Goal: Task Accomplishment & Management: Complete application form

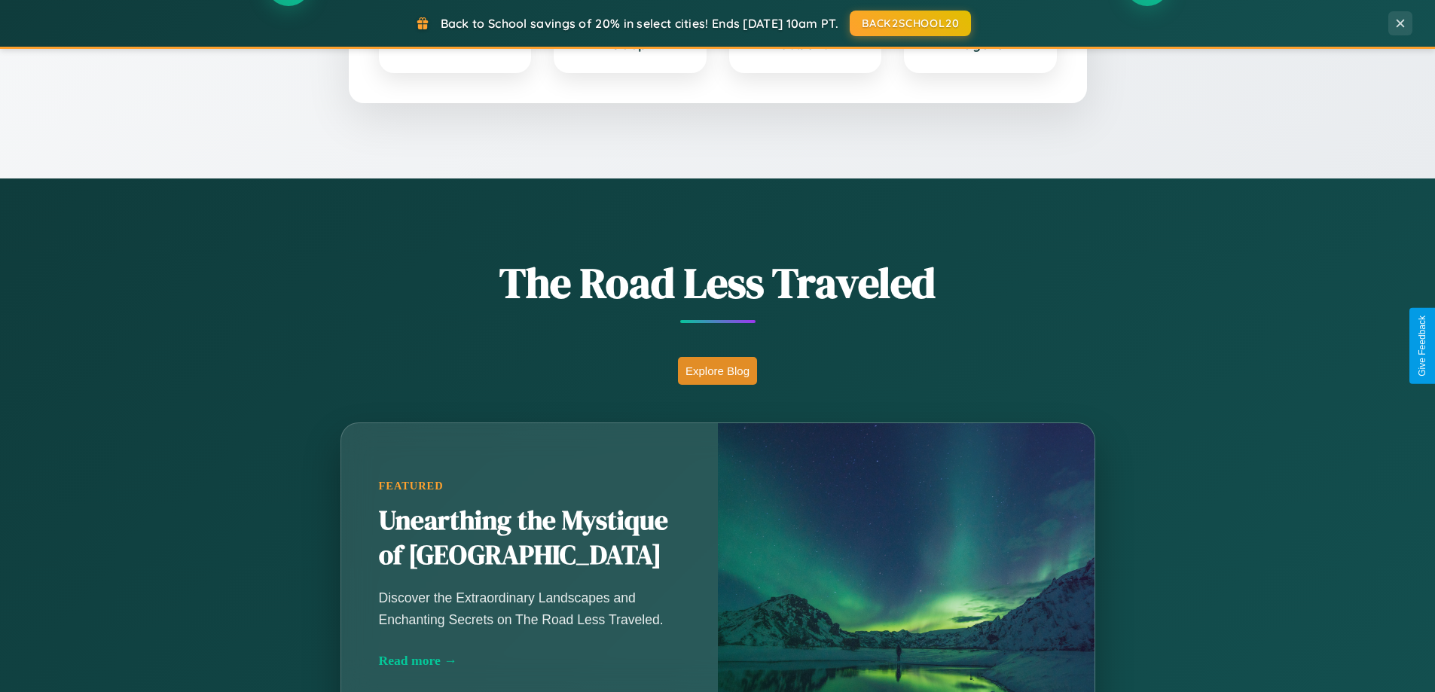
scroll to position [1036, 0]
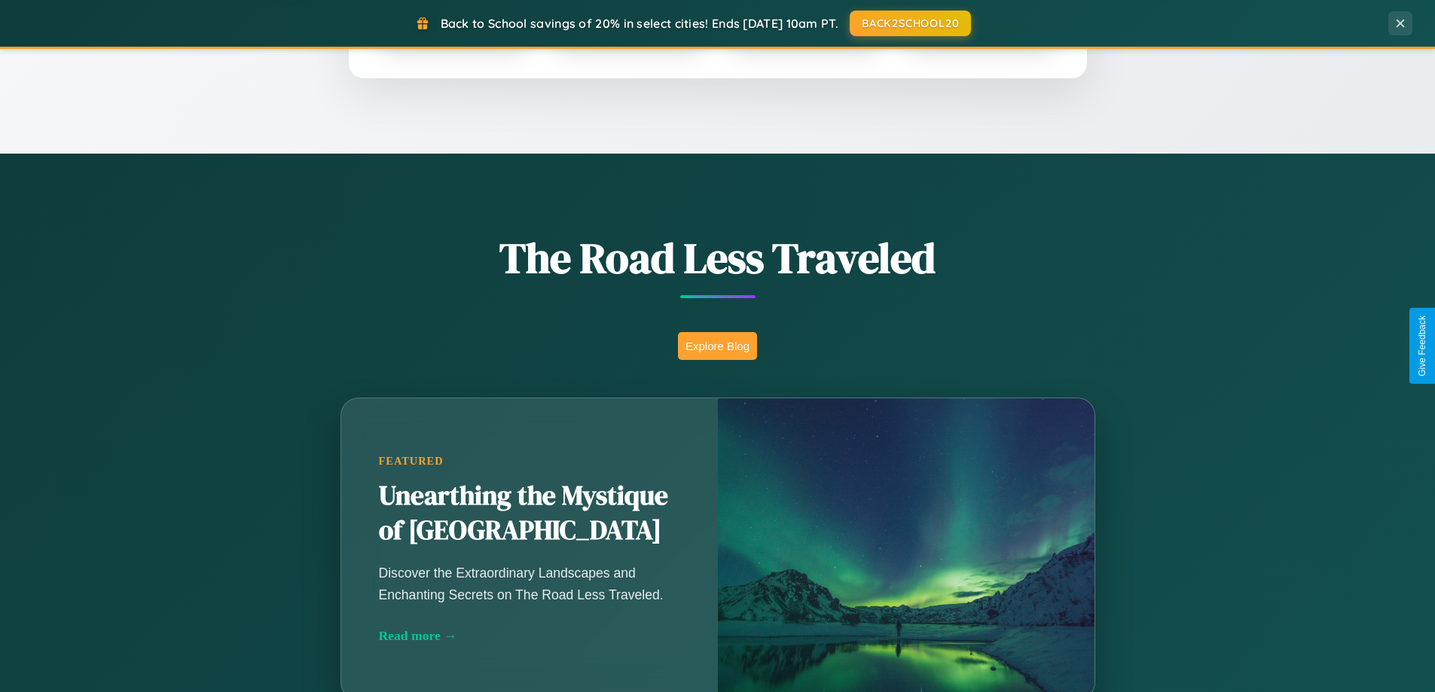
click at [717, 346] on button "Explore Blog" at bounding box center [717, 346] width 79 height 28
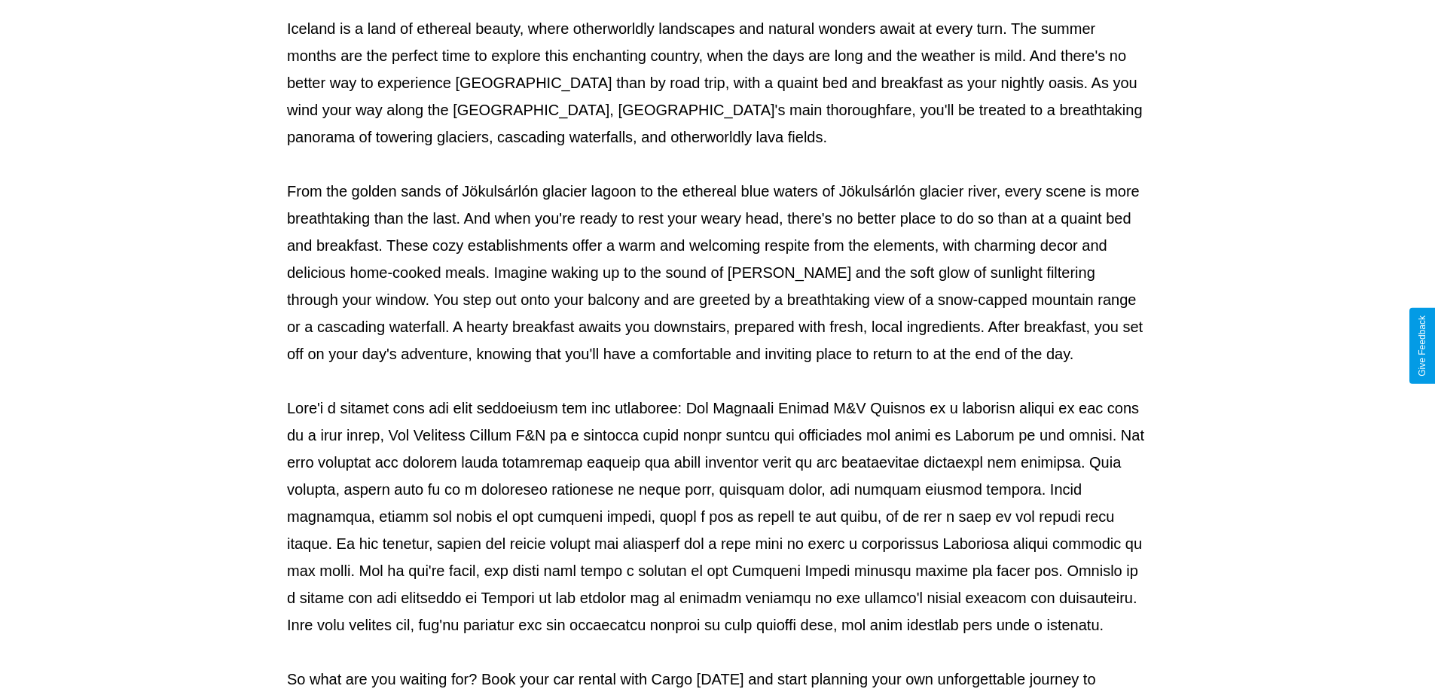
scroll to position [487, 0]
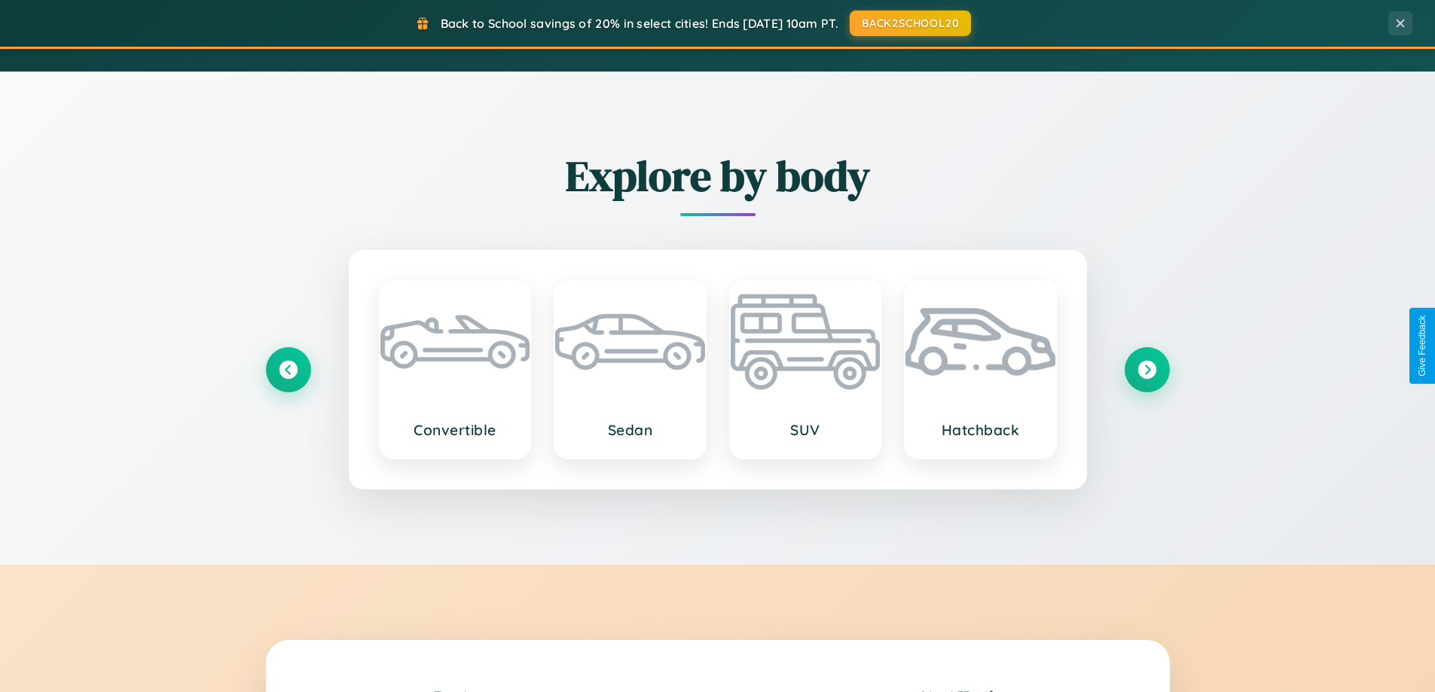
scroll to position [2898, 0]
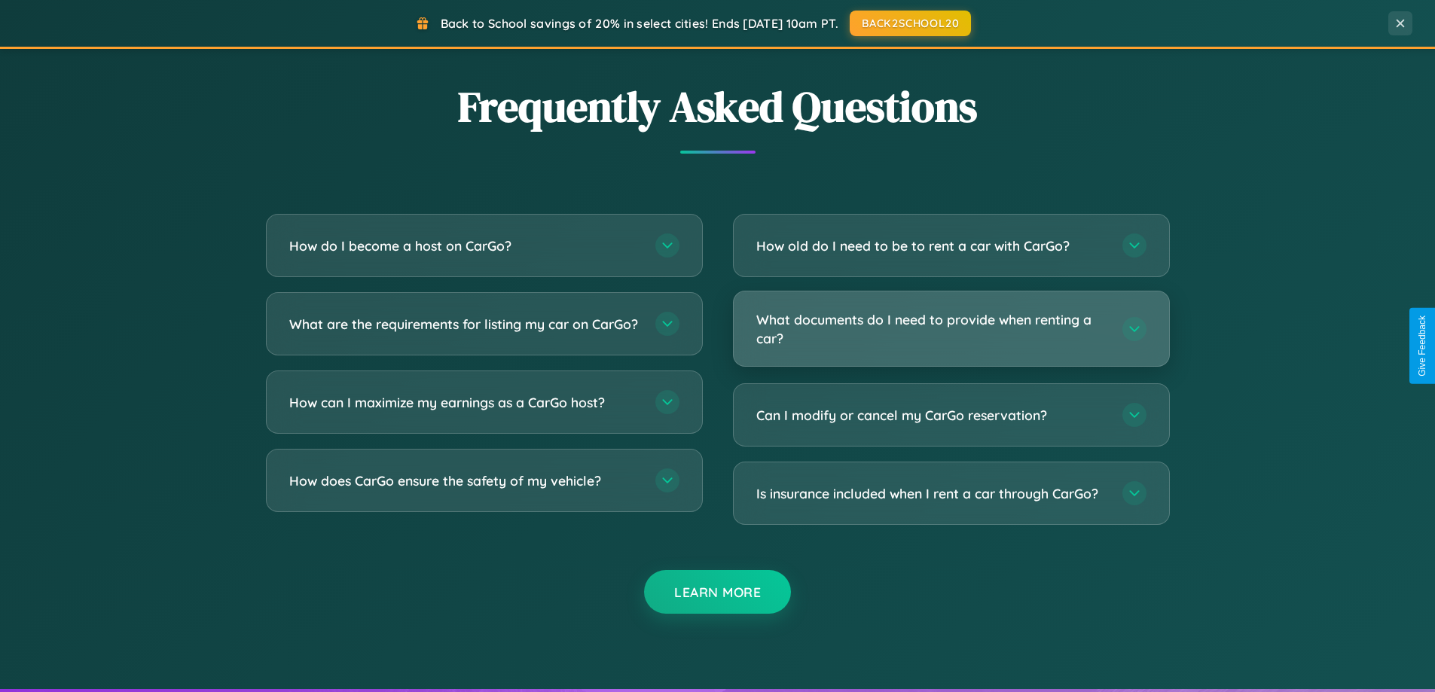
click at [950, 330] on h3 "What documents do I need to provide when renting a car?" at bounding box center [931, 328] width 351 height 37
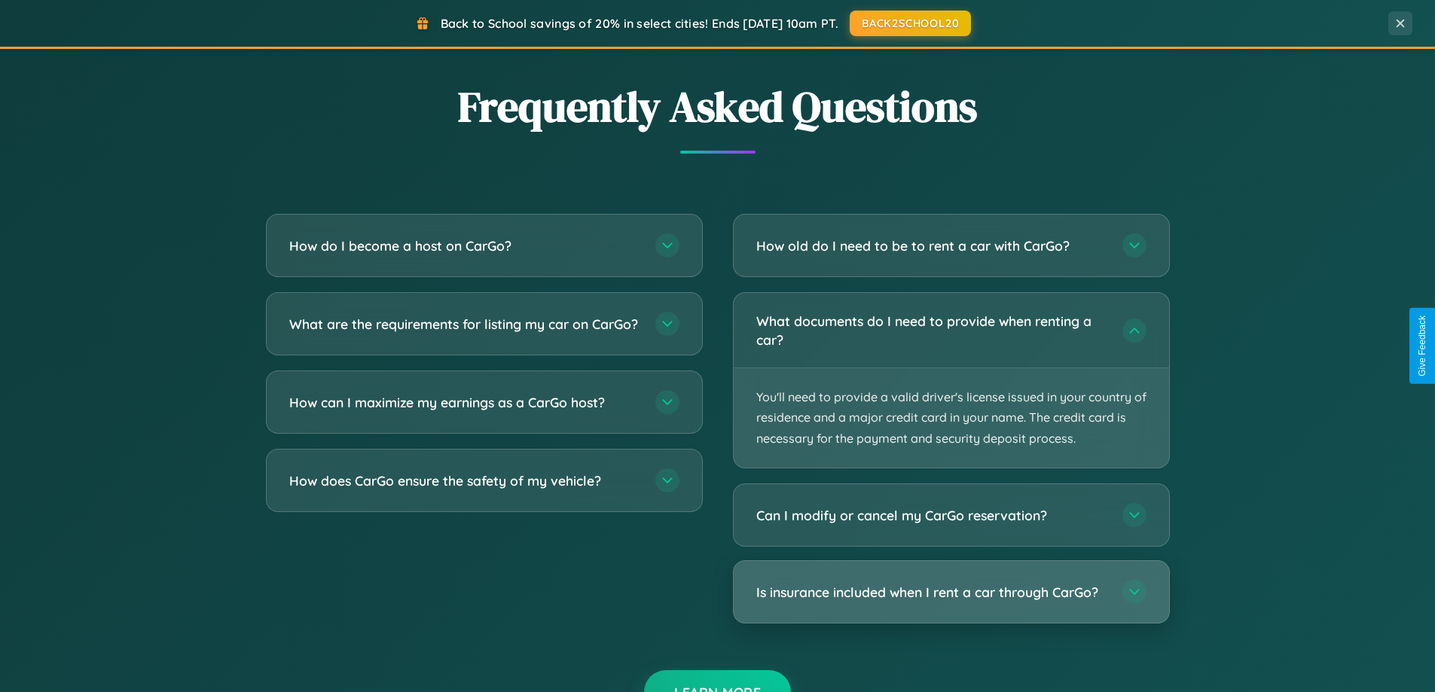
click at [950, 592] on h3 "Is insurance included when I rent a car through CarGo?" at bounding box center [931, 592] width 351 height 19
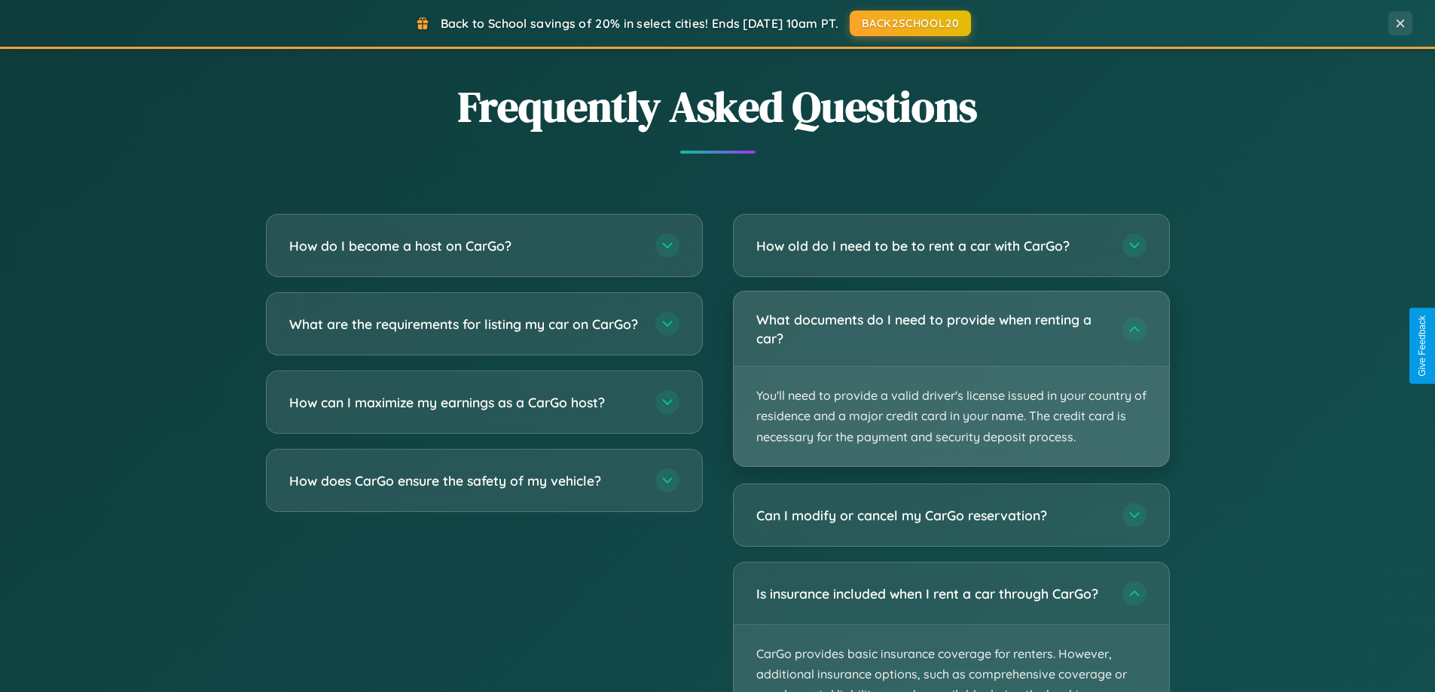
click at [950, 380] on p "You'll need to provide a valid driver's license issued in your country of resid…" at bounding box center [950, 416] width 435 height 99
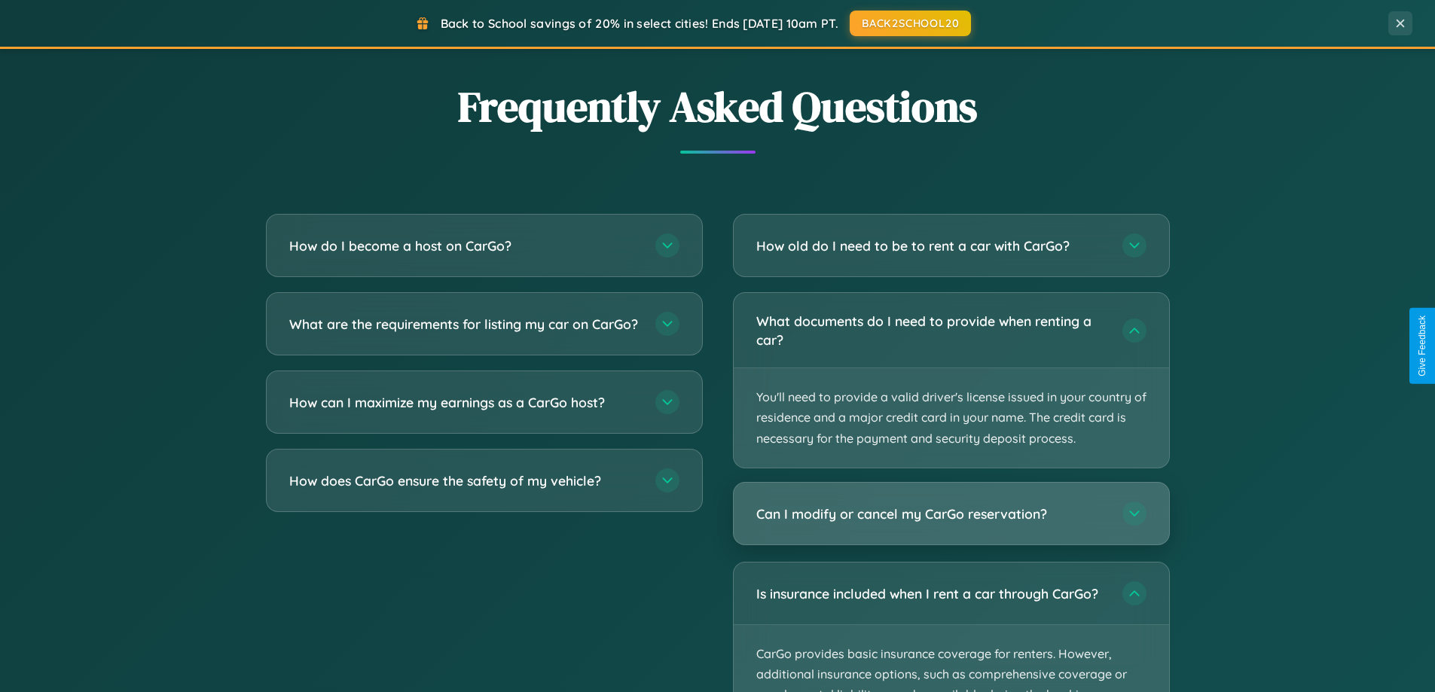
click at [950, 514] on h3 "Can I modify or cancel my CarGo reservation?" at bounding box center [931, 514] width 351 height 19
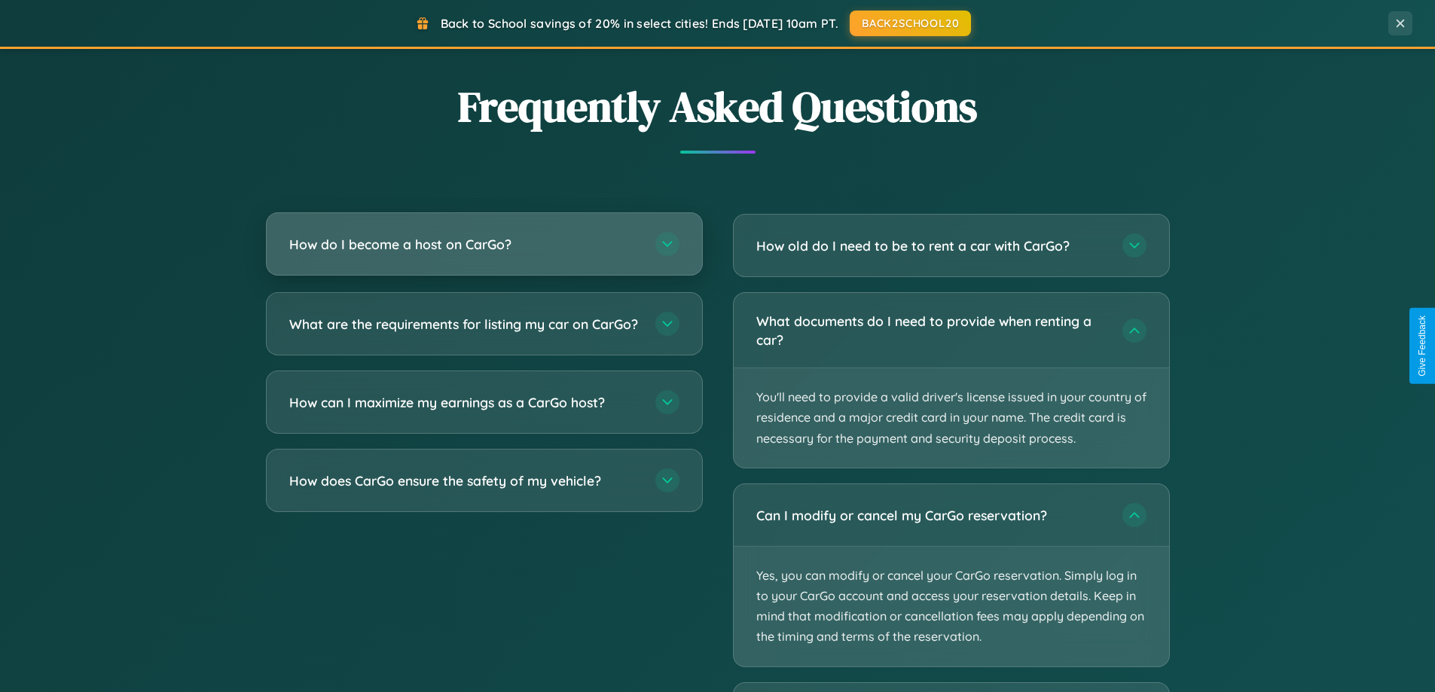
click at [483, 244] on h3 "How do I become a host on CarGo?" at bounding box center [464, 244] width 351 height 19
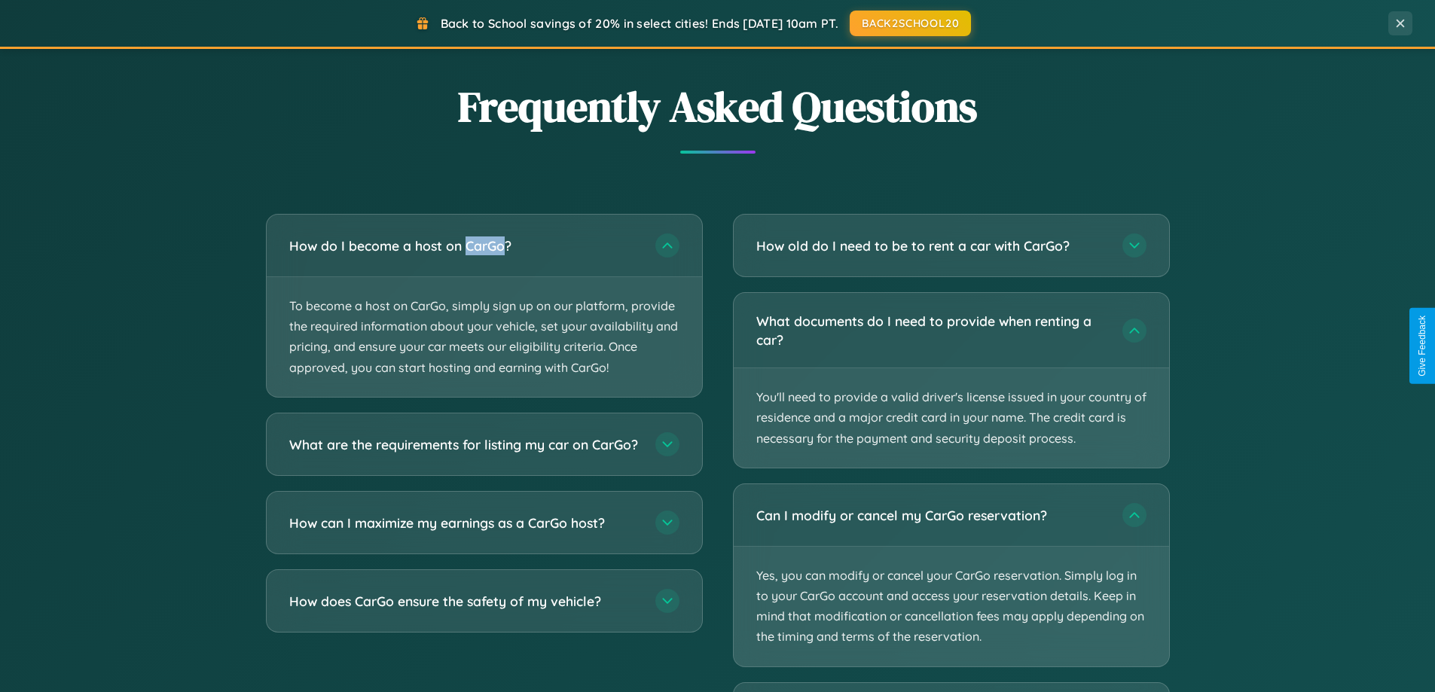
scroll to position [0, 0]
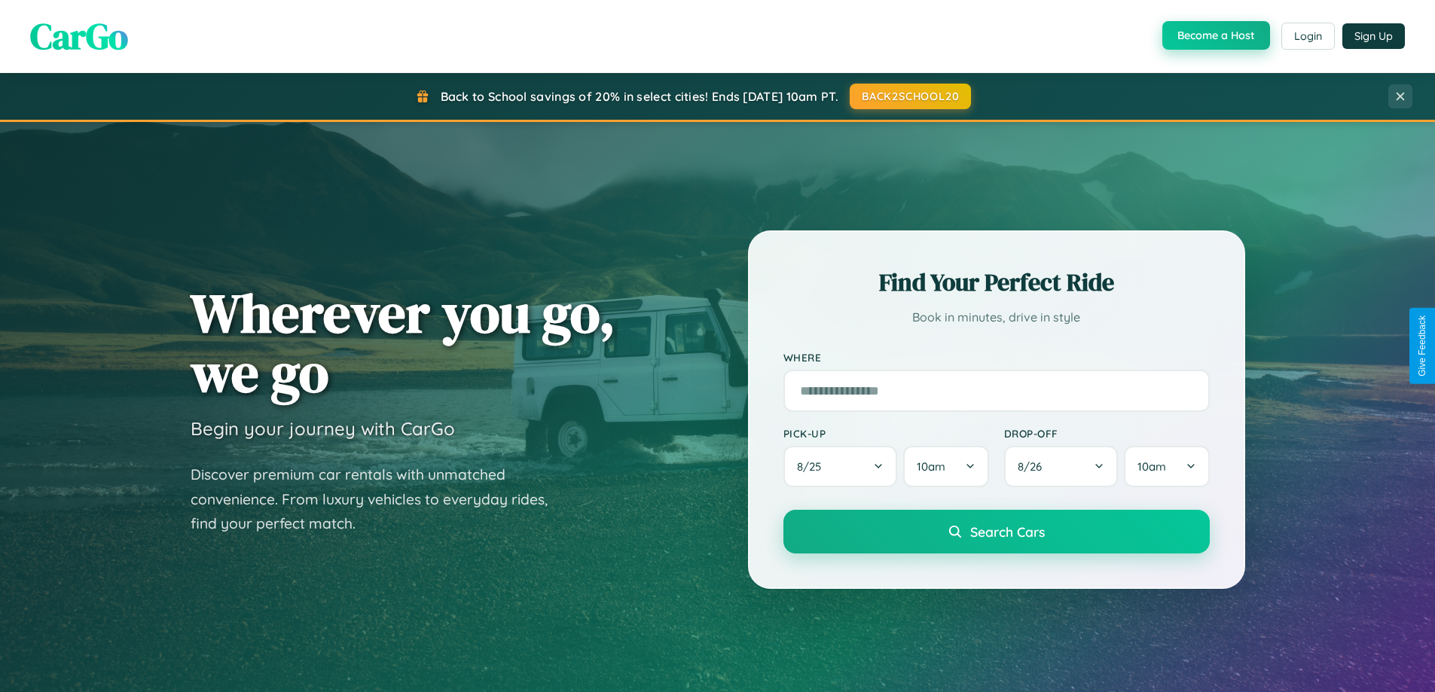
click at [1214, 36] on button "Become a Host" at bounding box center [1216, 35] width 108 height 29
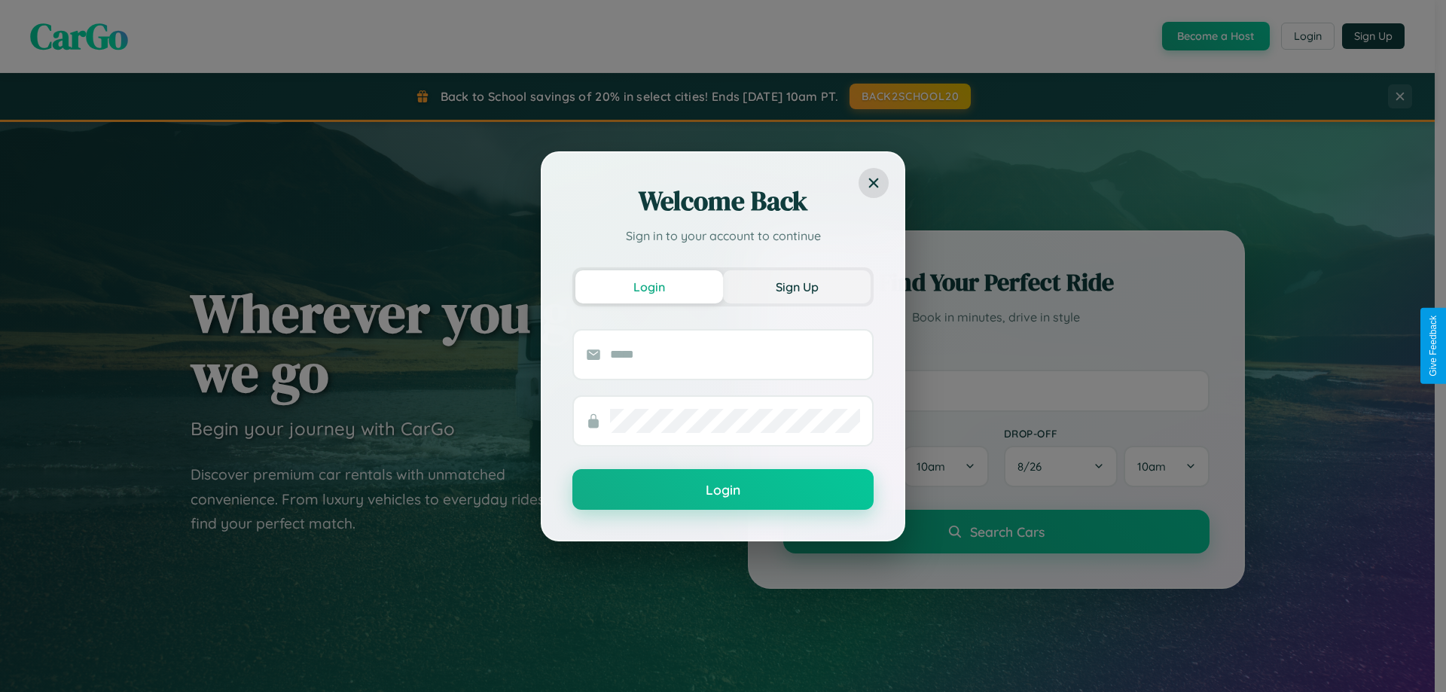
click at [797, 286] on button "Sign Up" at bounding box center [797, 286] width 148 height 33
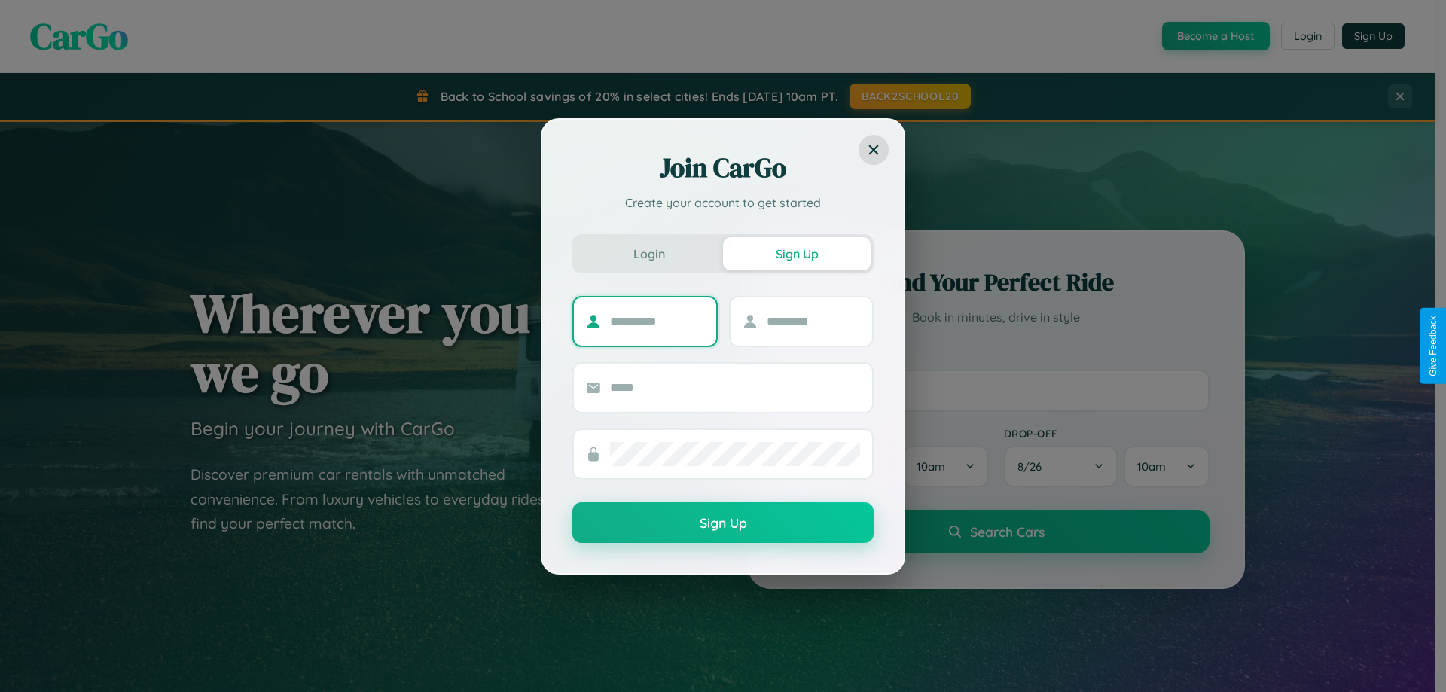
click at [657, 321] on input "text" at bounding box center [657, 321] width 94 height 24
type input "********"
click at [813, 321] on input "text" at bounding box center [814, 321] width 94 height 24
type input "******"
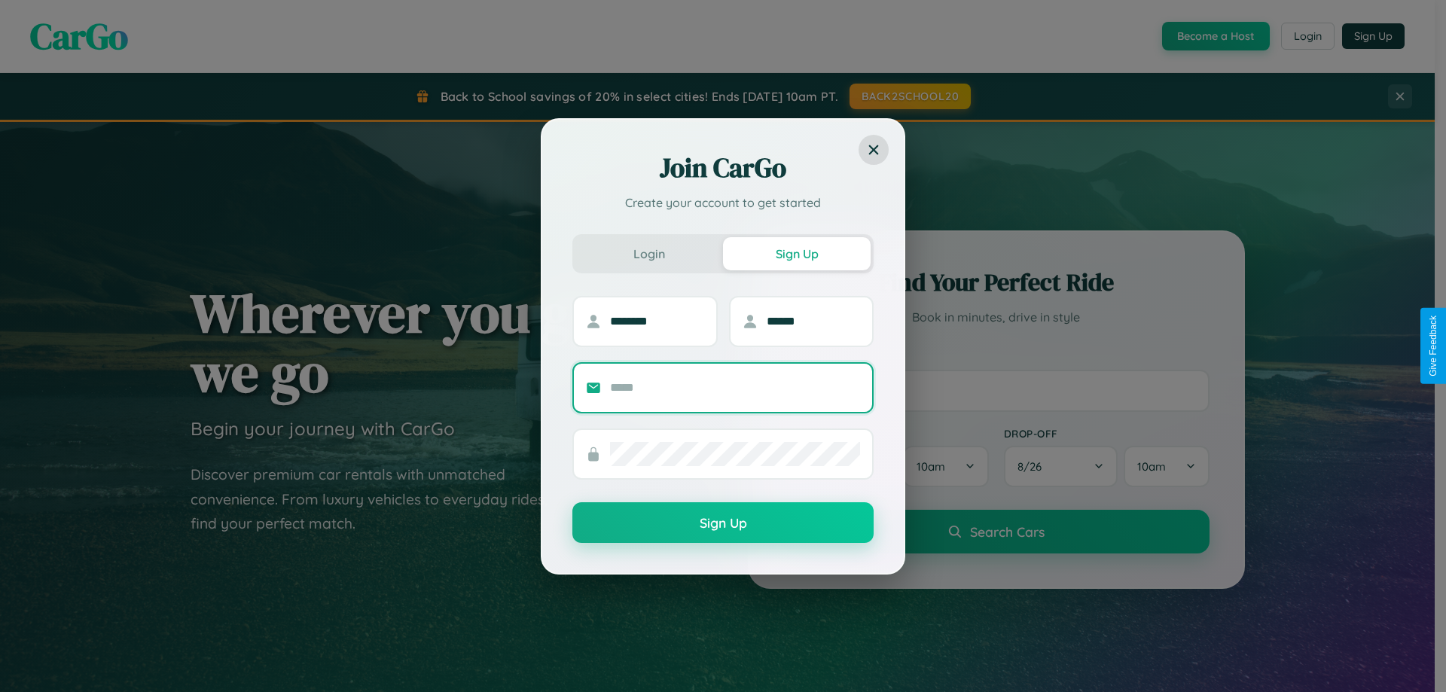
click at [735, 387] on input "text" at bounding box center [735, 388] width 250 height 24
type input "**********"
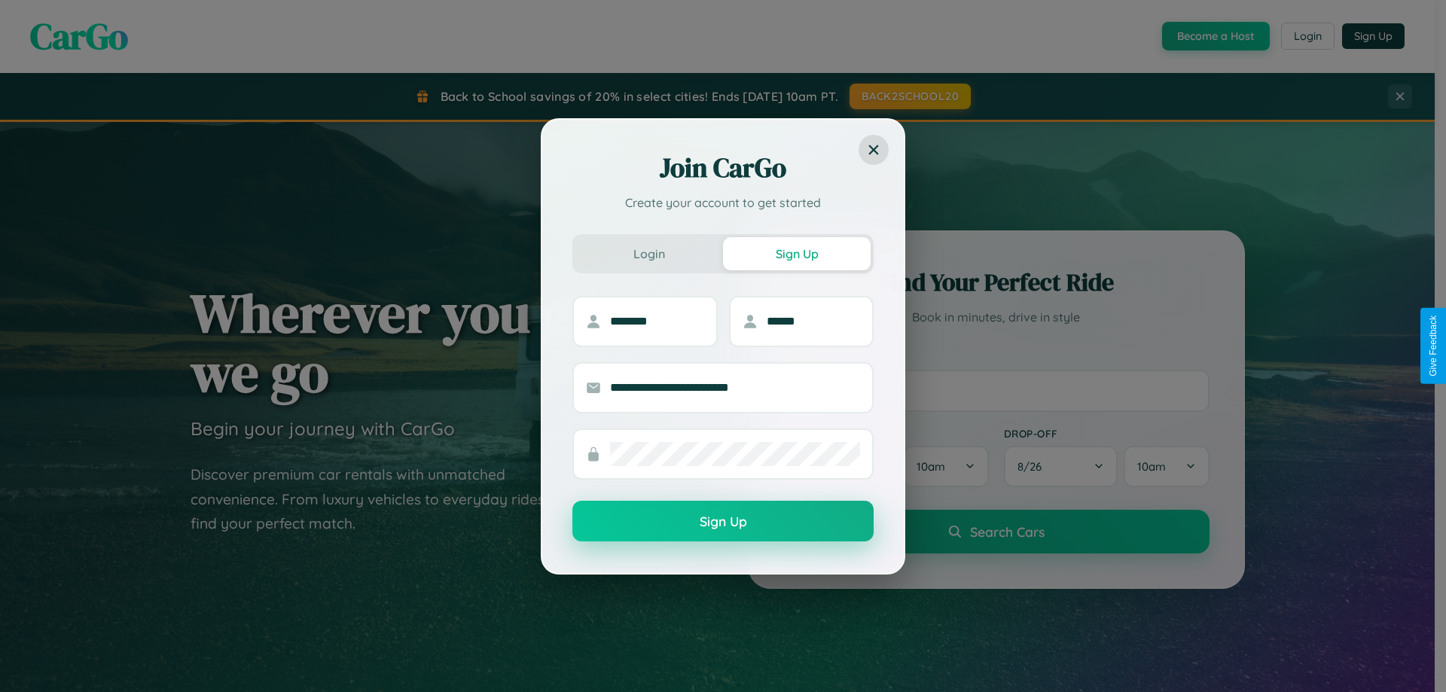
click at [723, 522] on button "Sign Up" at bounding box center [722, 521] width 301 height 41
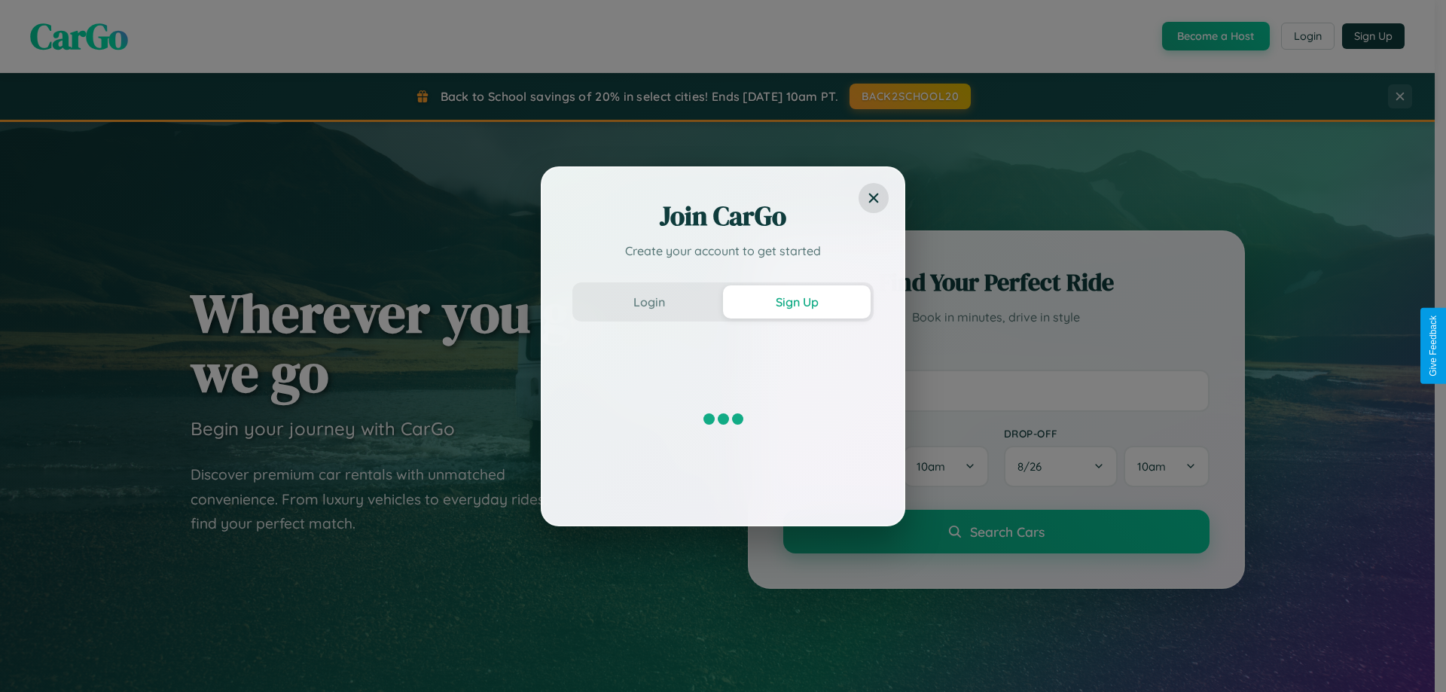
click at [1214, 36] on div "Join CarGo Create your account to get started Login Sign Up" at bounding box center [723, 346] width 1446 height 692
